Goal: Find specific page/section: Find specific page/section

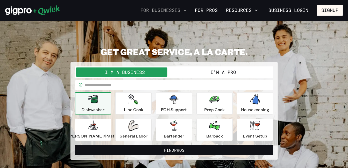
click at [176, 9] on button "For Businesses" at bounding box center [163, 10] width 50 height 9
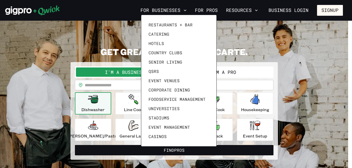
click at [176, 9] on div at bounding box center [176, 84] width 352 height 168
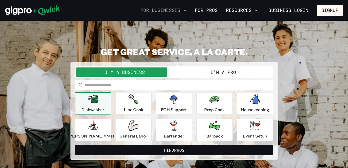
click at [176, 9] on button "For Businesses" at bounding box center [163, 10] width 50 height 9
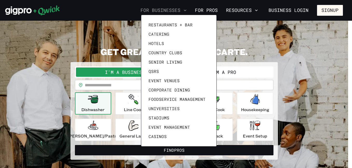
click at [176, 9] on div at bounding box center [176, 84] width 352 height 168
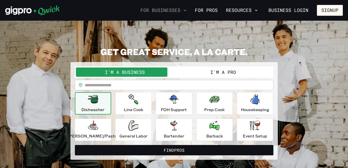
click at [189, 9] on button "For Businesses" at bounding box center [163, 10] width 50 height 9
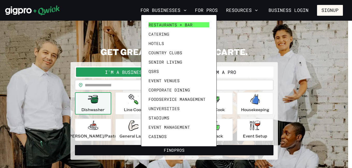
click at [169, 24] on span "Restaurants + Bar" at bounding box center [171, 24] width 44 height 5
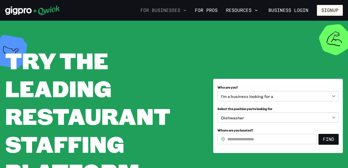
click at [164, 10] on button "For Businesses" at bounding box center [163, 10] width 50 height 9
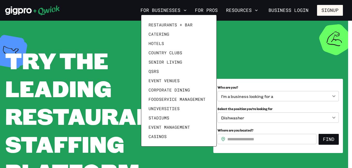
click at [164, 10] on div at bounding box center [176, 84] width 352 height 168
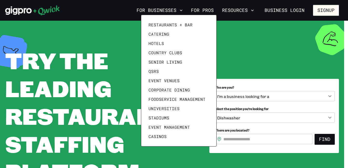
click at [164, 10] on div at bounding box center [174, 84] width 348 height 168
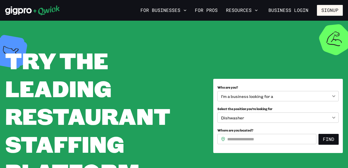
click at [164, 10] on div "Restaurants + Bar Catering Hotels Country Clubs Senior Living QSRs Event Venues…" at bounding box center [174, 84] width 348 height 168
